Goal: Find specific page/section: Find specific page/section

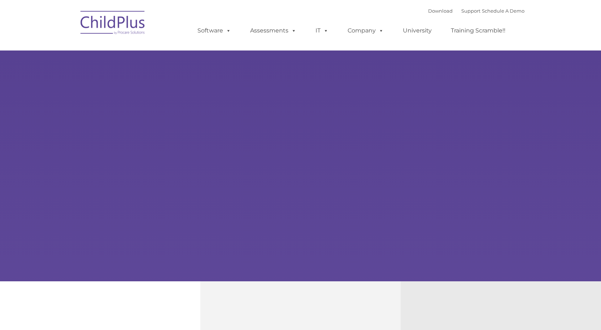
type input ""
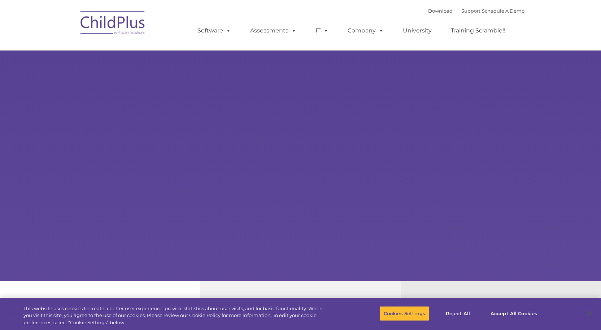
select select "MEDIUM"
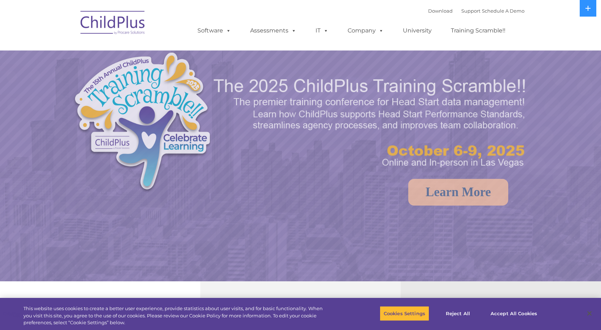
select select "MEDIUM"
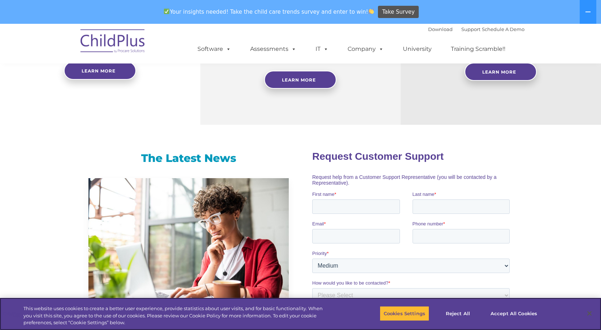
scroll to position [363, 0]
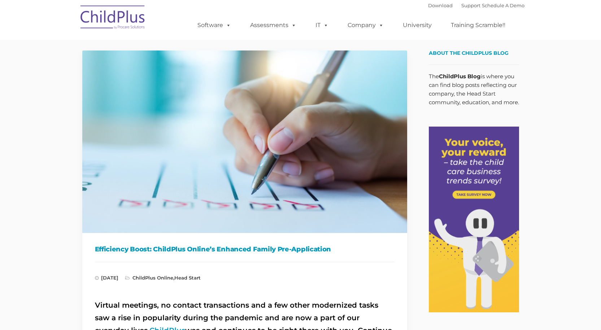
type input ""
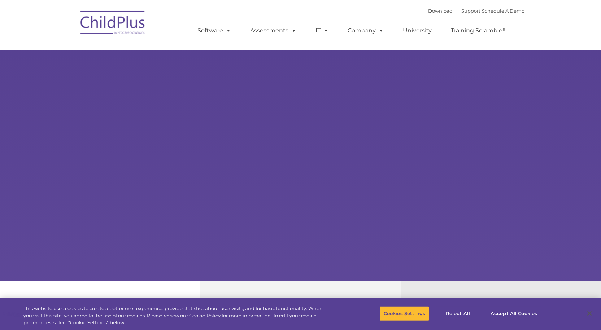
select select "MEDIUM"
